Goal: Information Seeking & Learning: Learn about a topic

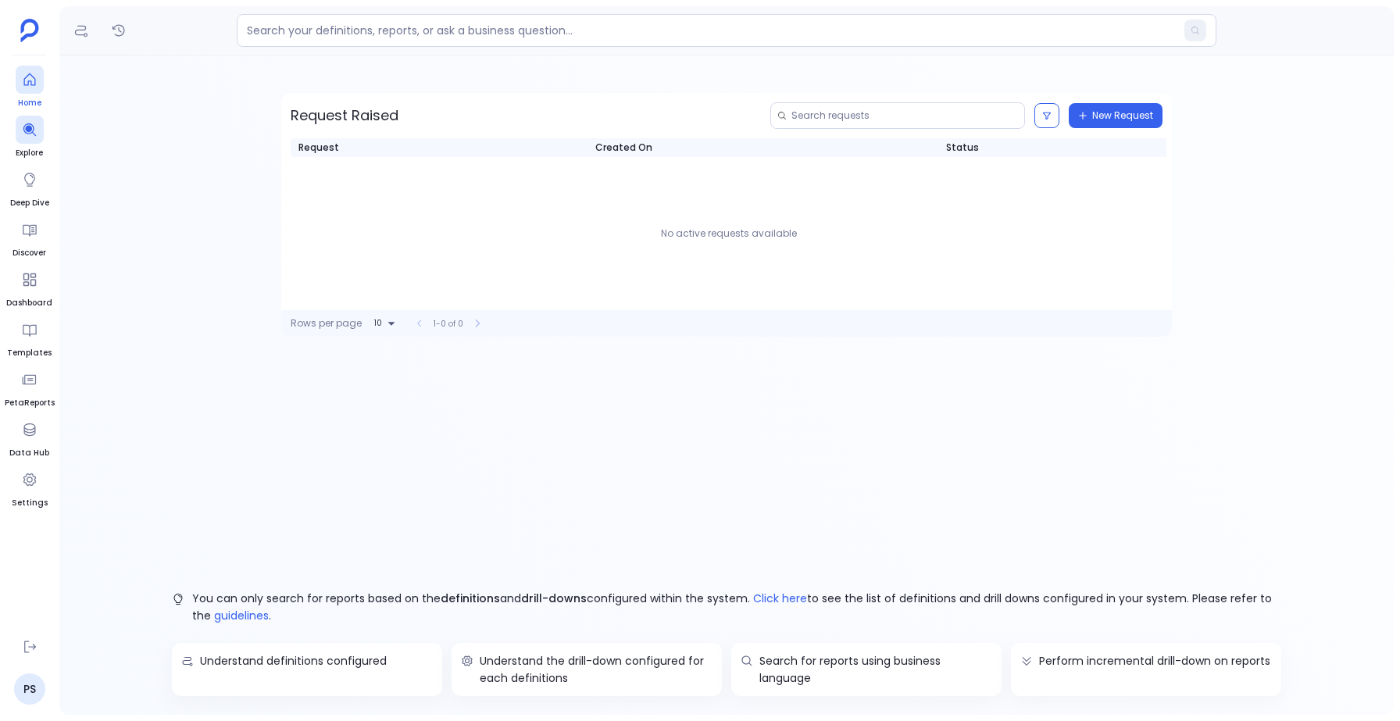
click at [20, 83] on div at bounding box center [30, 80] width 28 height 28
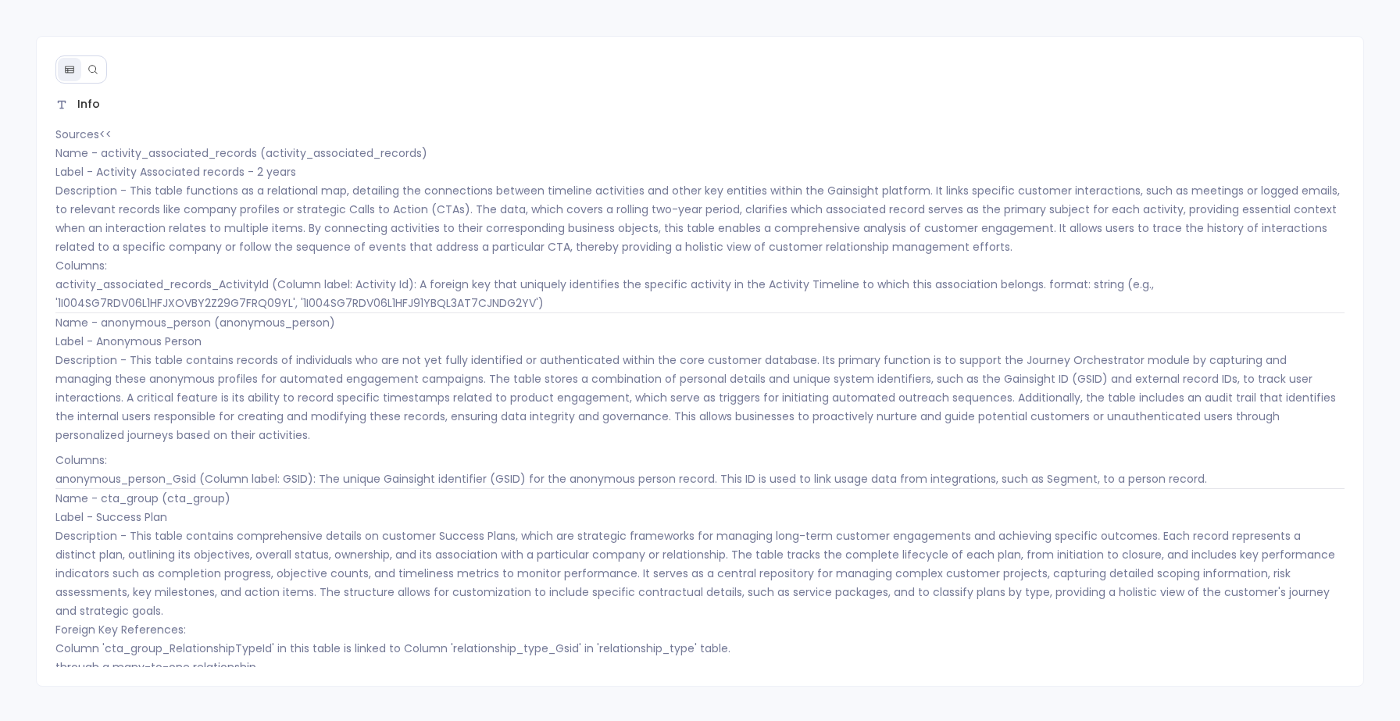
click at [91, 69] on icon at bounding box center [92, 69] width 11 height 11
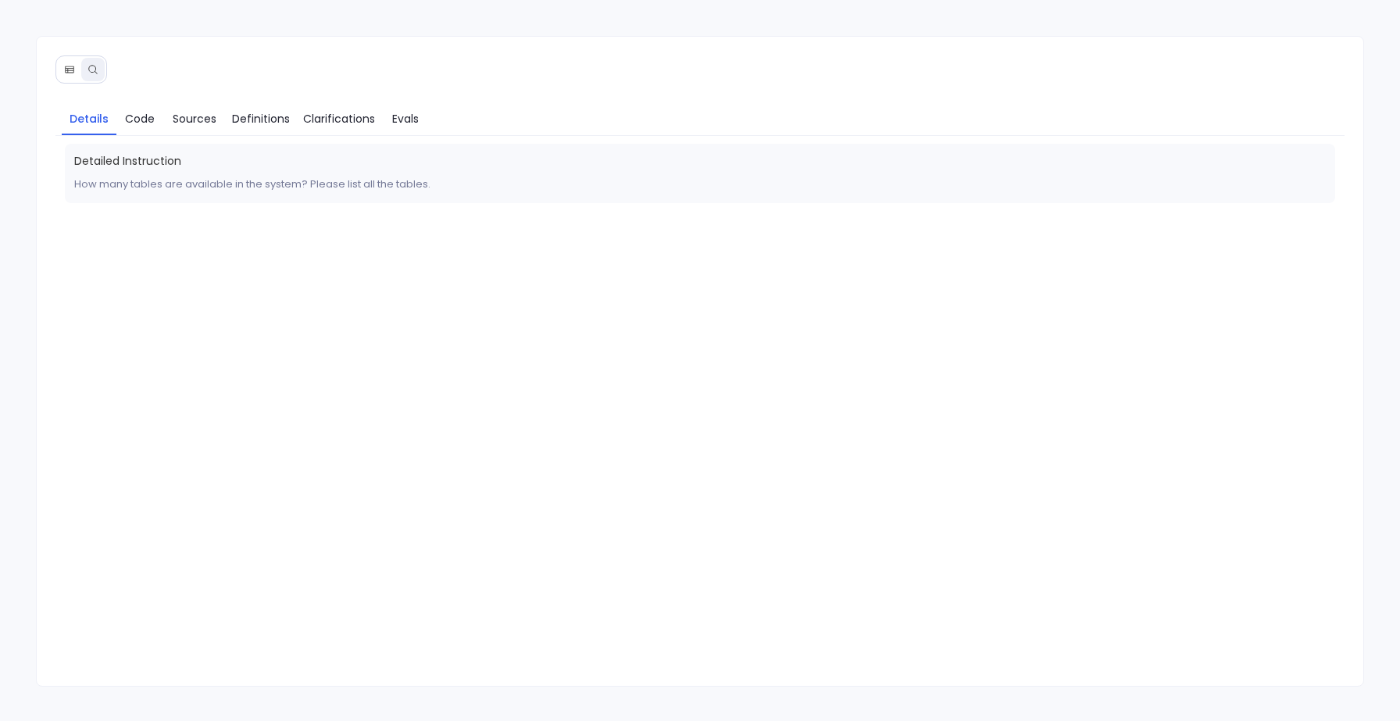
click at [67, 70] on icon at bounding box center [69, 69] width 9 height 7
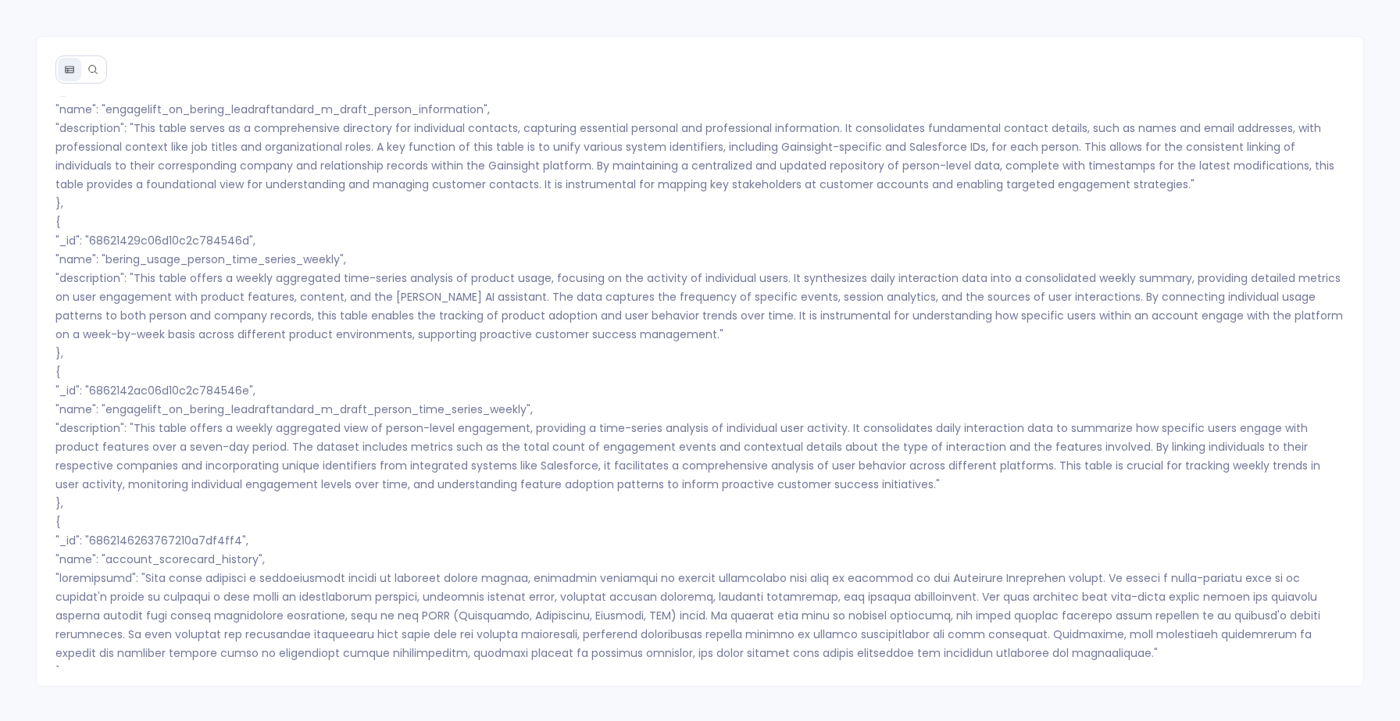
scroll to position [2, 0]
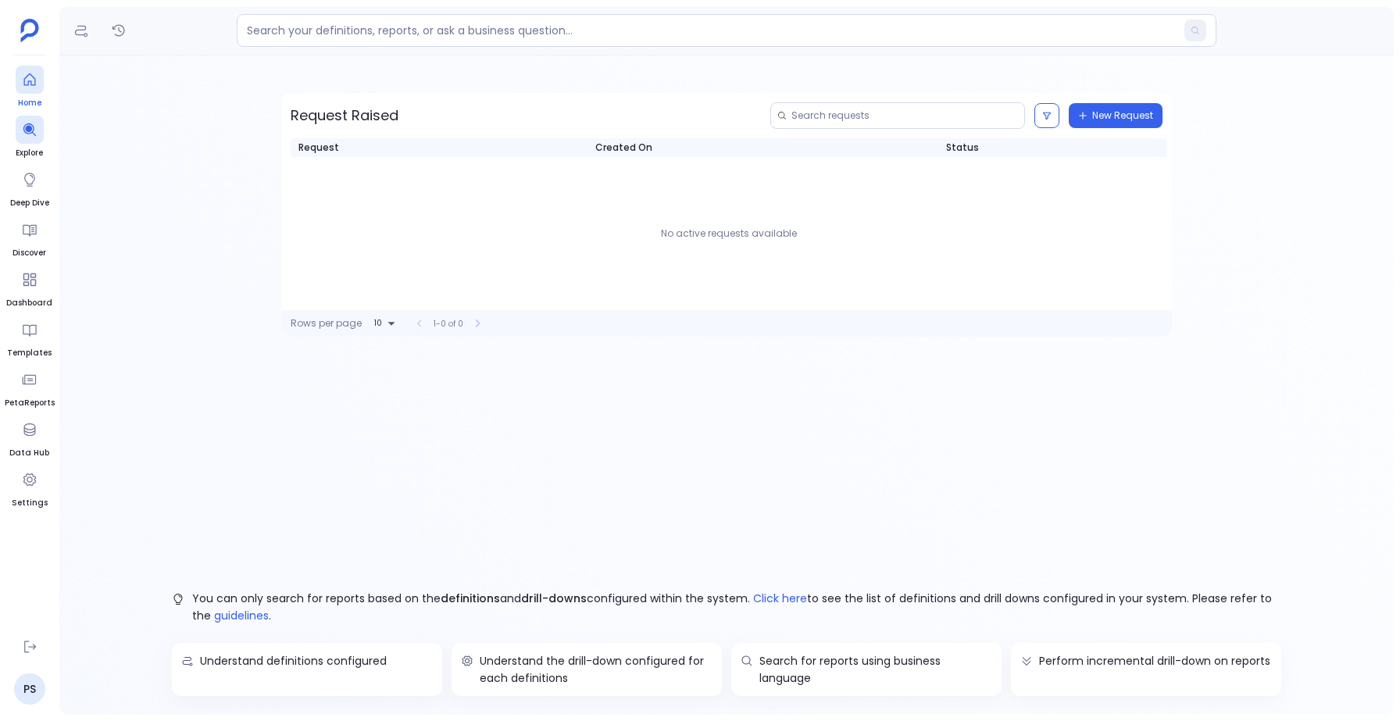
click at [25, 79] on icon at bounding box center [30, 80] width 16 height 16
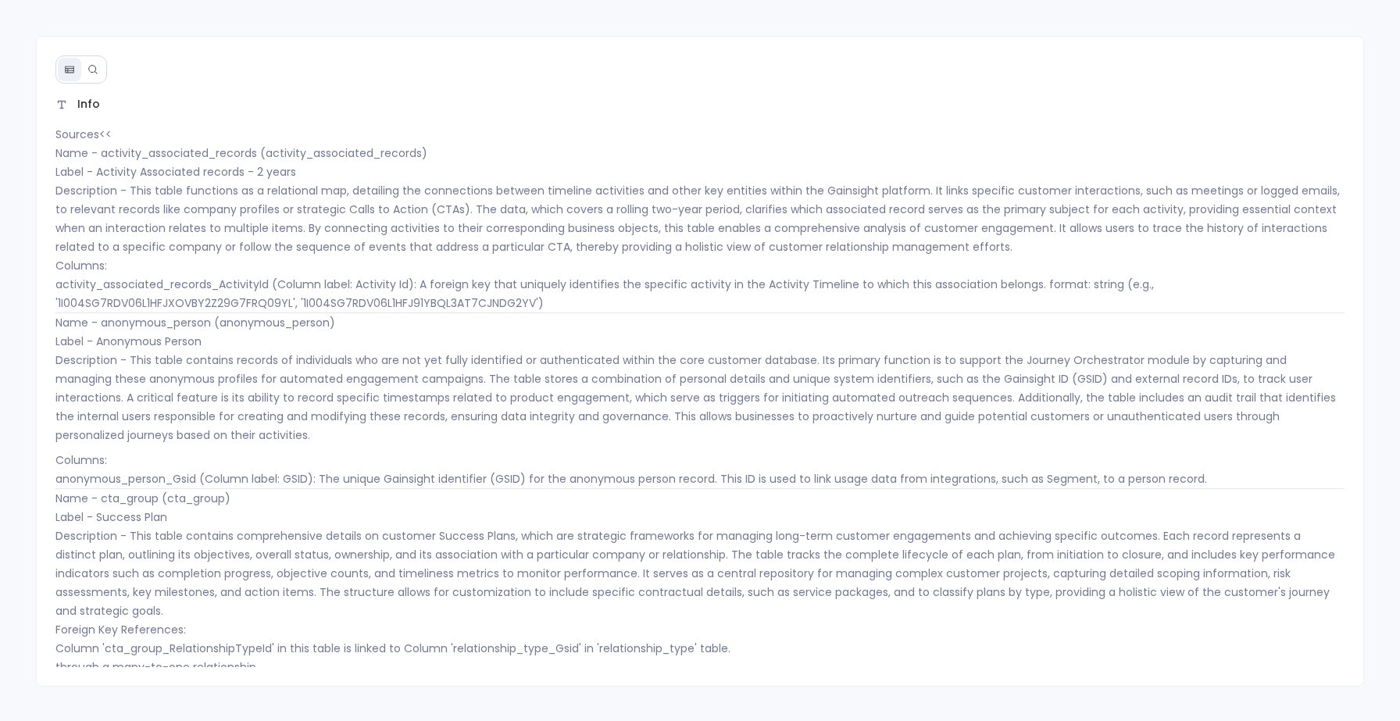
click at [103, 72] on button at bounding box center [92, 69] width 23 height 23
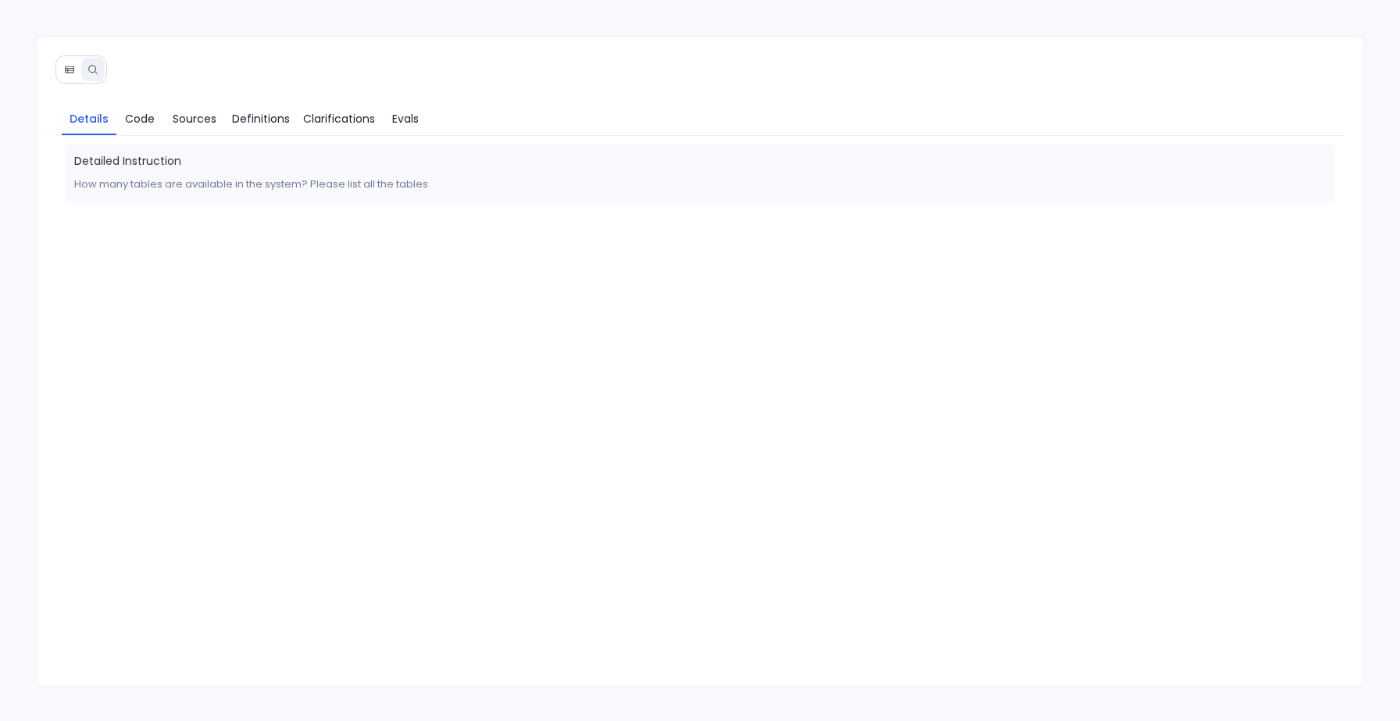
click at [65, 66] on icon at bounding box center [69, 69] width 9 height 7
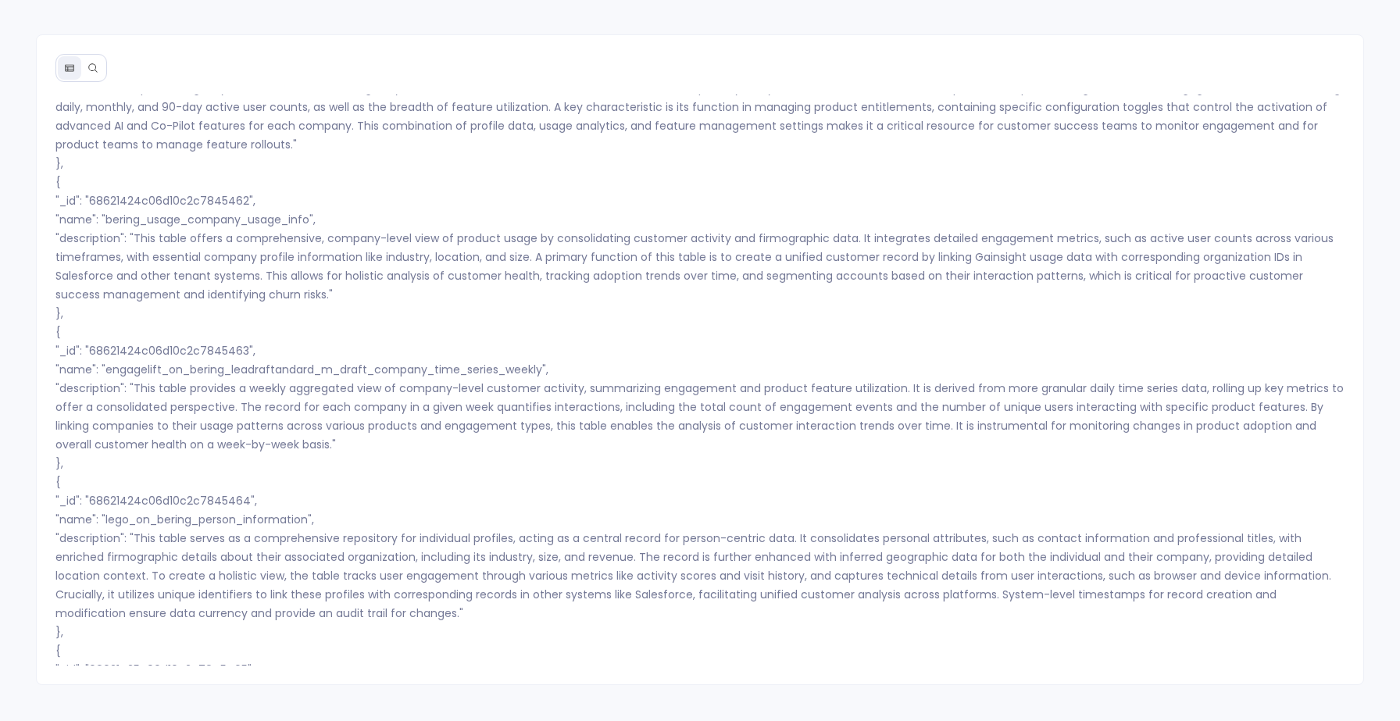
scroll to position [24038, 0]
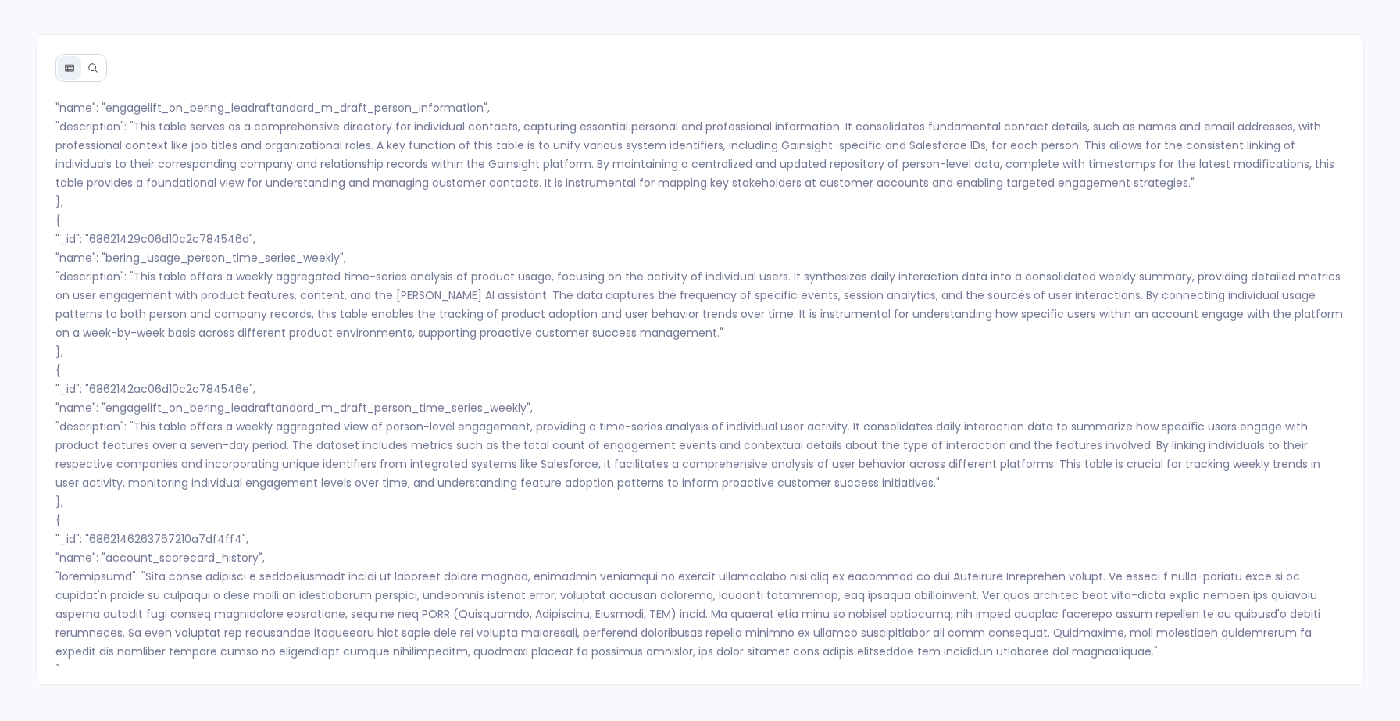
drag, startPoint x: 77, startPoint y: 651, endPoint x: 269, endPoint y: 651, distance: 192.2
click at [269, 705] on p "...and 73 more records available." at bounding box center [699, 714] width 1289 height 19
click at [259, 705] on p "...and 73 more records available." at bounding box center [699, 714] width 1289 height 19
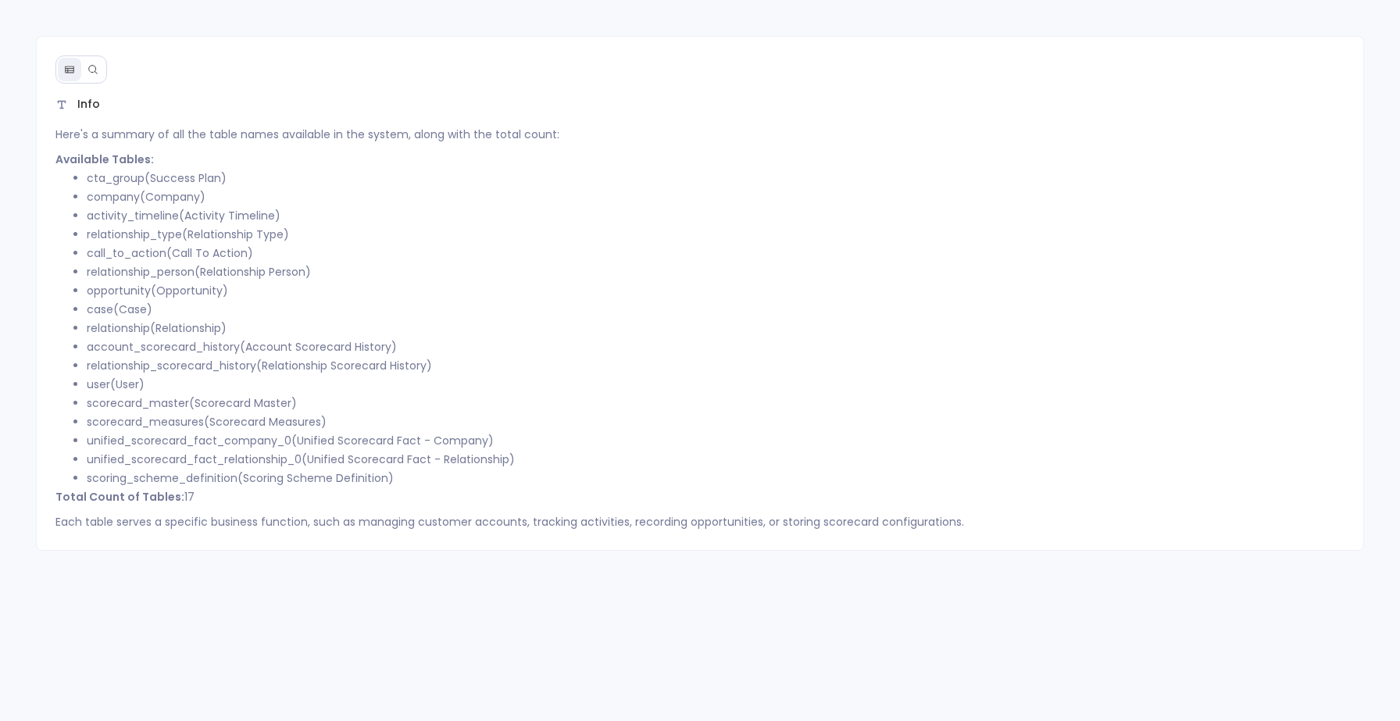
click at [101, 70] on button at bounding box center [92, 69] width 23 height 23
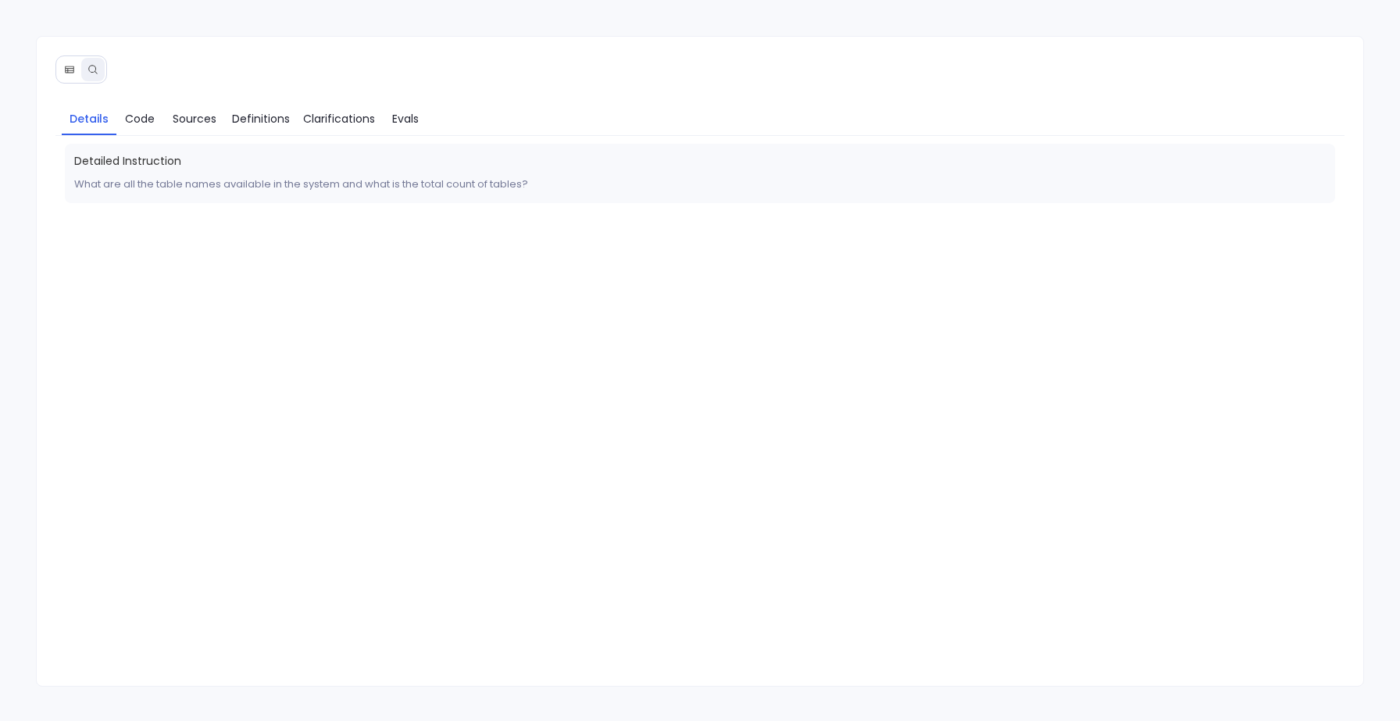
click at [64, 70] on icon at bounding box center [69, 69] width 11 height 11
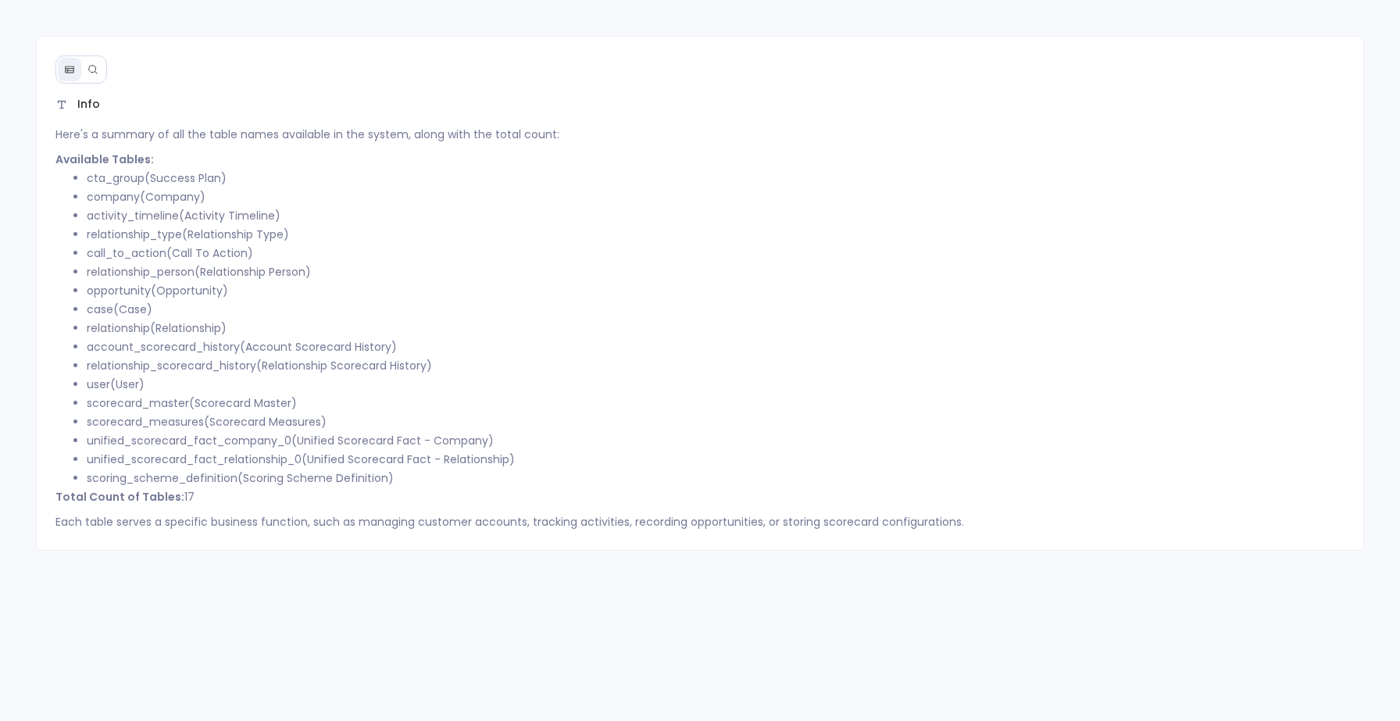
click at [95, 63] on button at bounding box center [92, 69] width 23 height 23
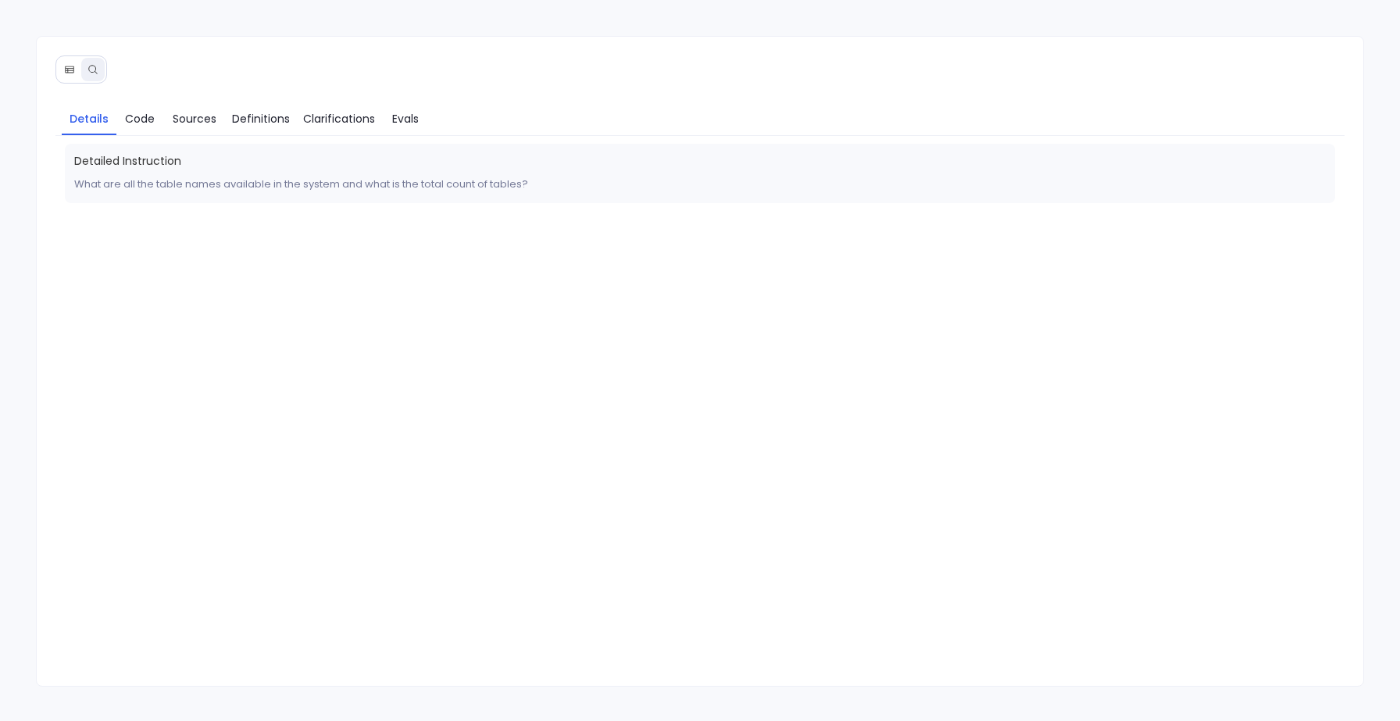
click at [73, 71] on icon at bounding box center [69, 69] width 11 height 11
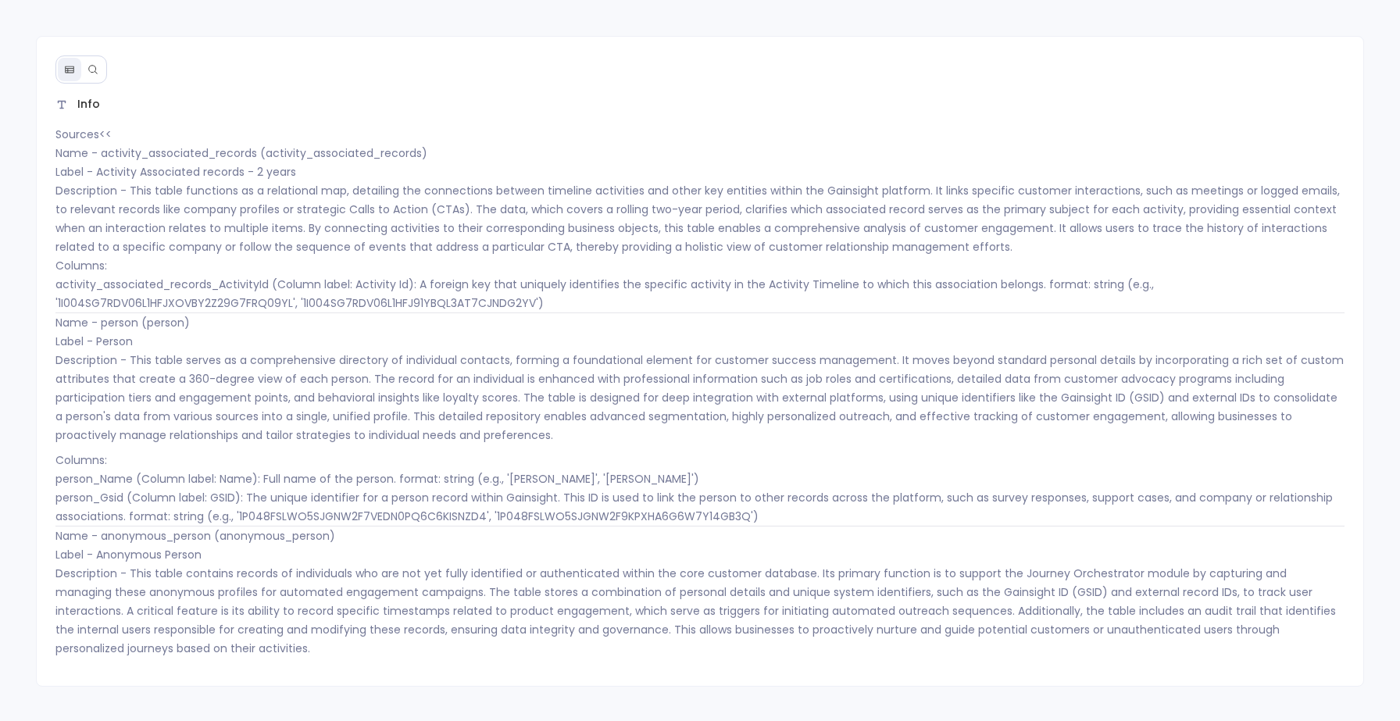
click at [91, 61] on button at bounding box center [92, 69] width 23 height 23
